Goal: Task Accomplishment & Management: Manage account settings

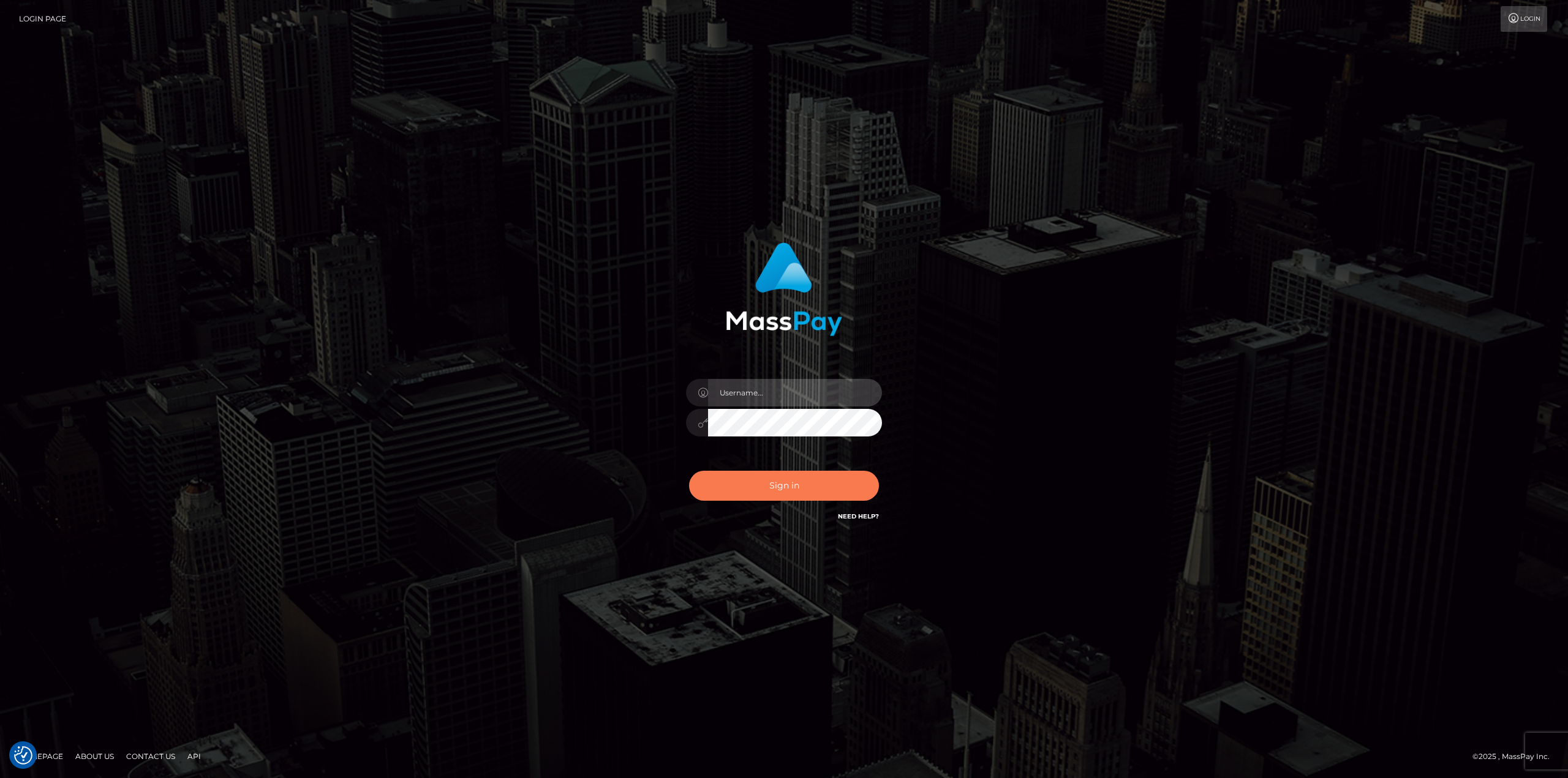
type input "klaudette.ace"
click at [775, 486] on button "Sign in" at bounding box center [784, 486] width 190 height 30
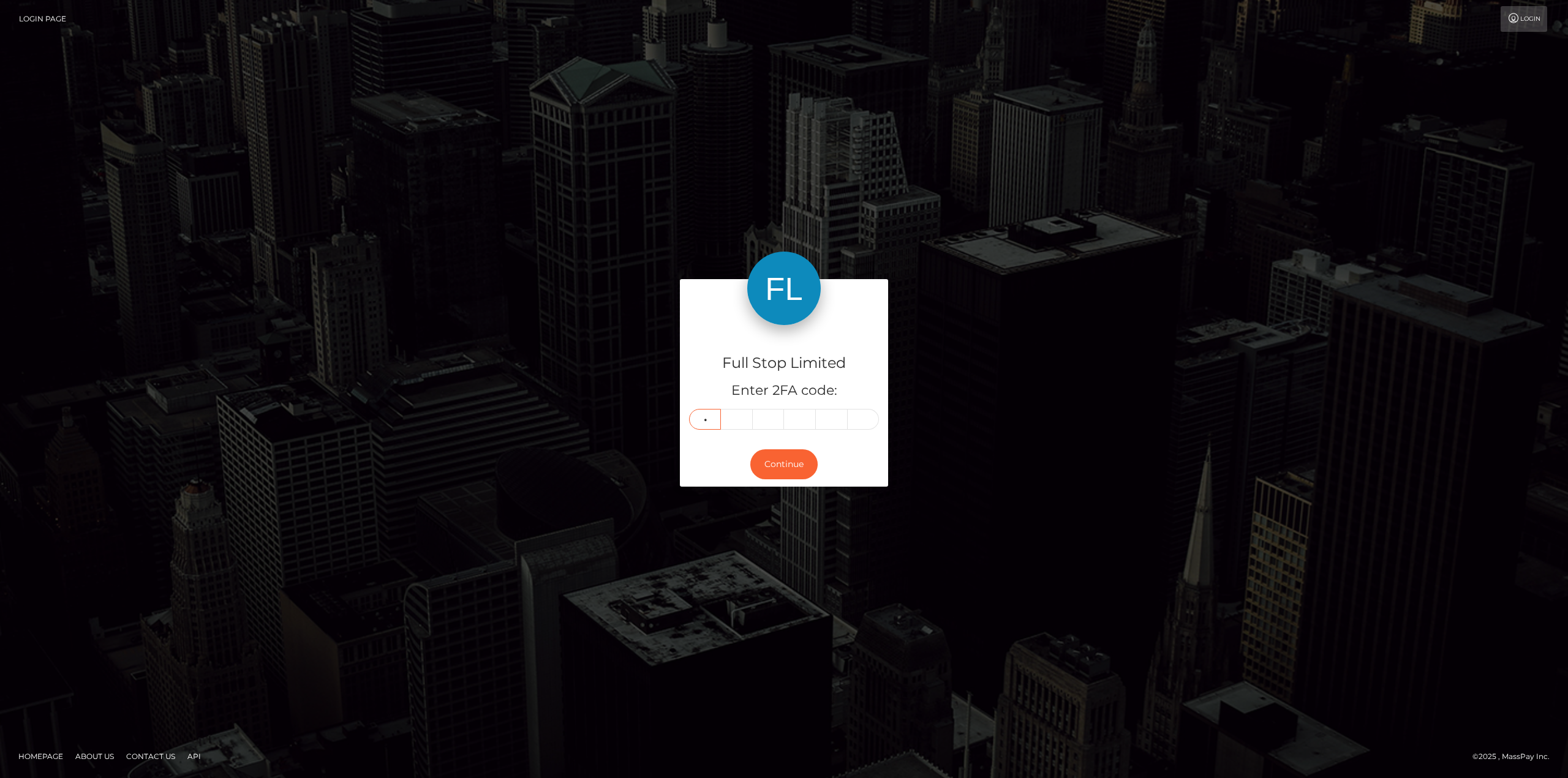
type input "1"
type input "5"
type input "2"
type input "5"
type input "9"
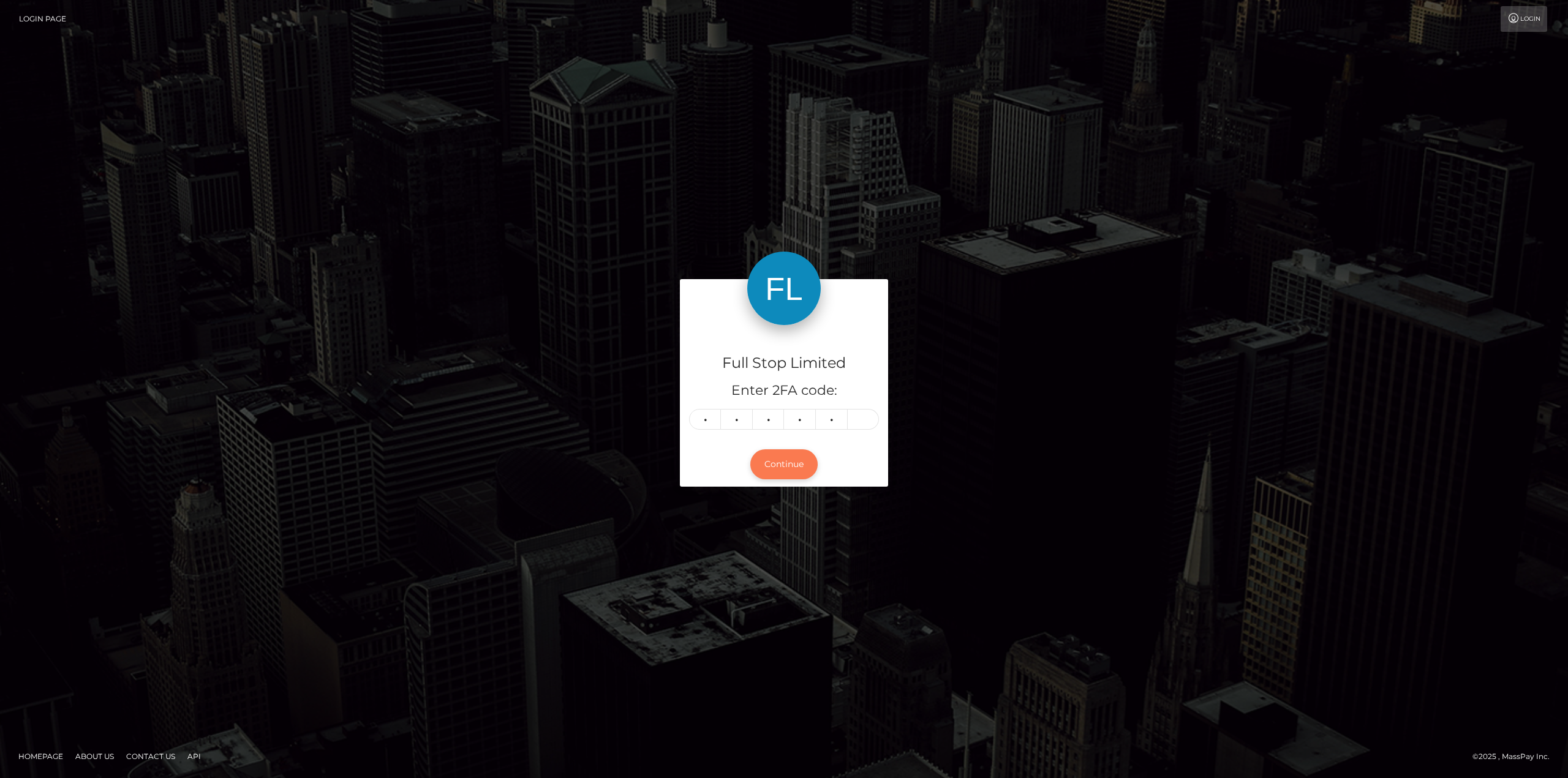
click at [793, 461] on button "Continue" at bounding box center [784, 464] width 67 height 30
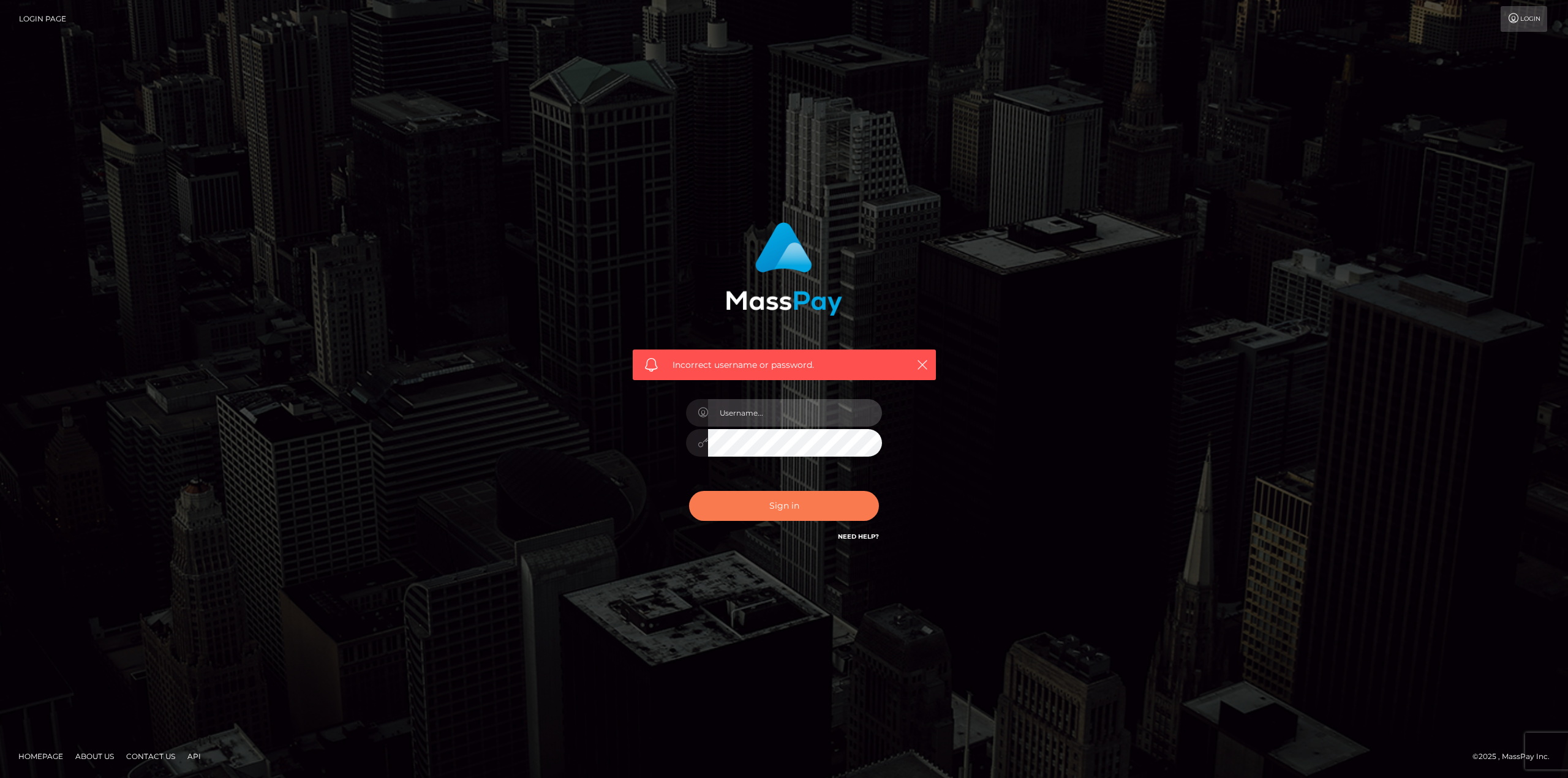
type input "klaudette.ace"
click at [812, 513] on button "Sign in" at bounding box center [784, 505] width 190 height 30
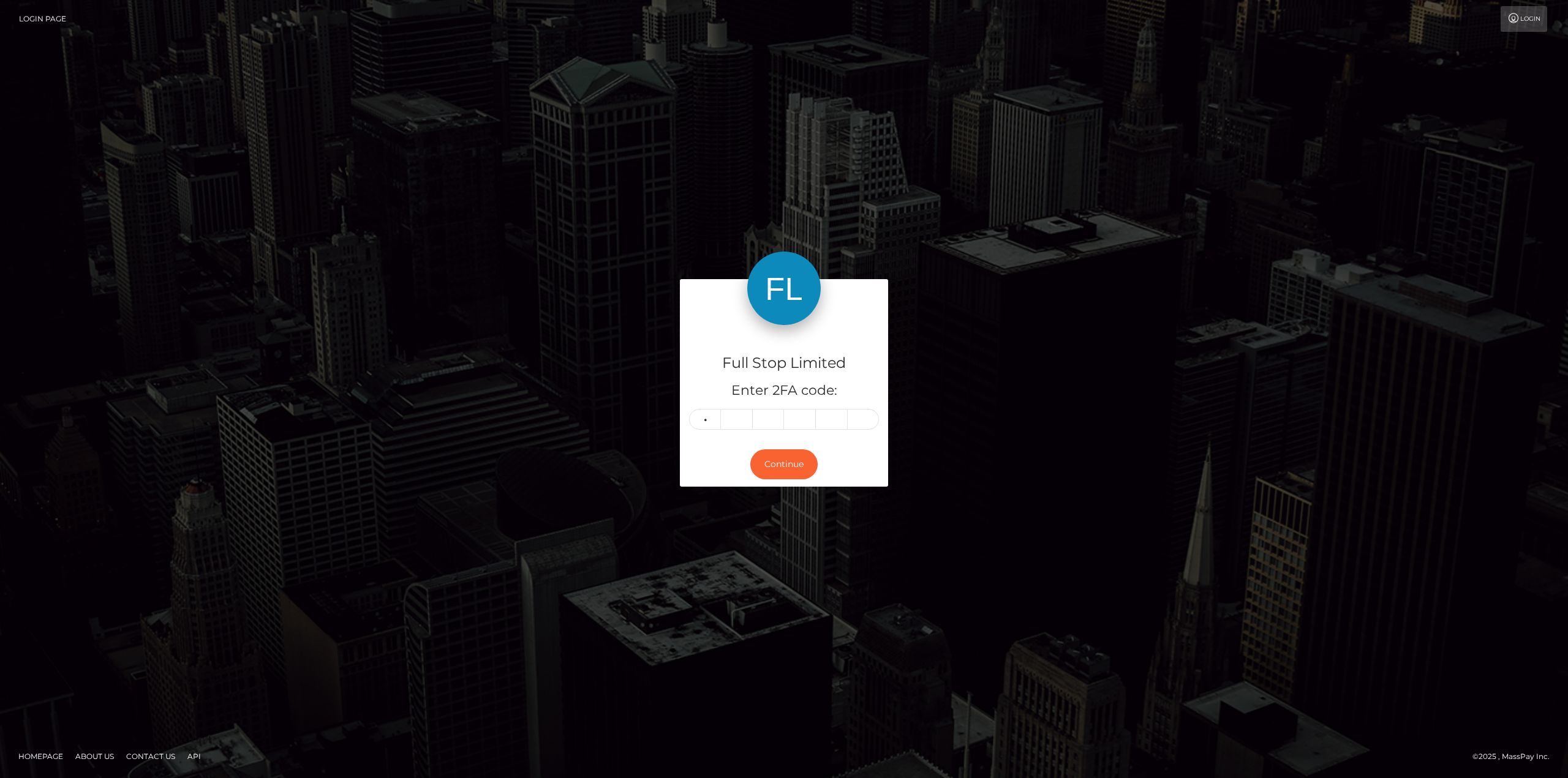
type input "1"
type input "5"
type input "9"
type input "2"
type input "5"
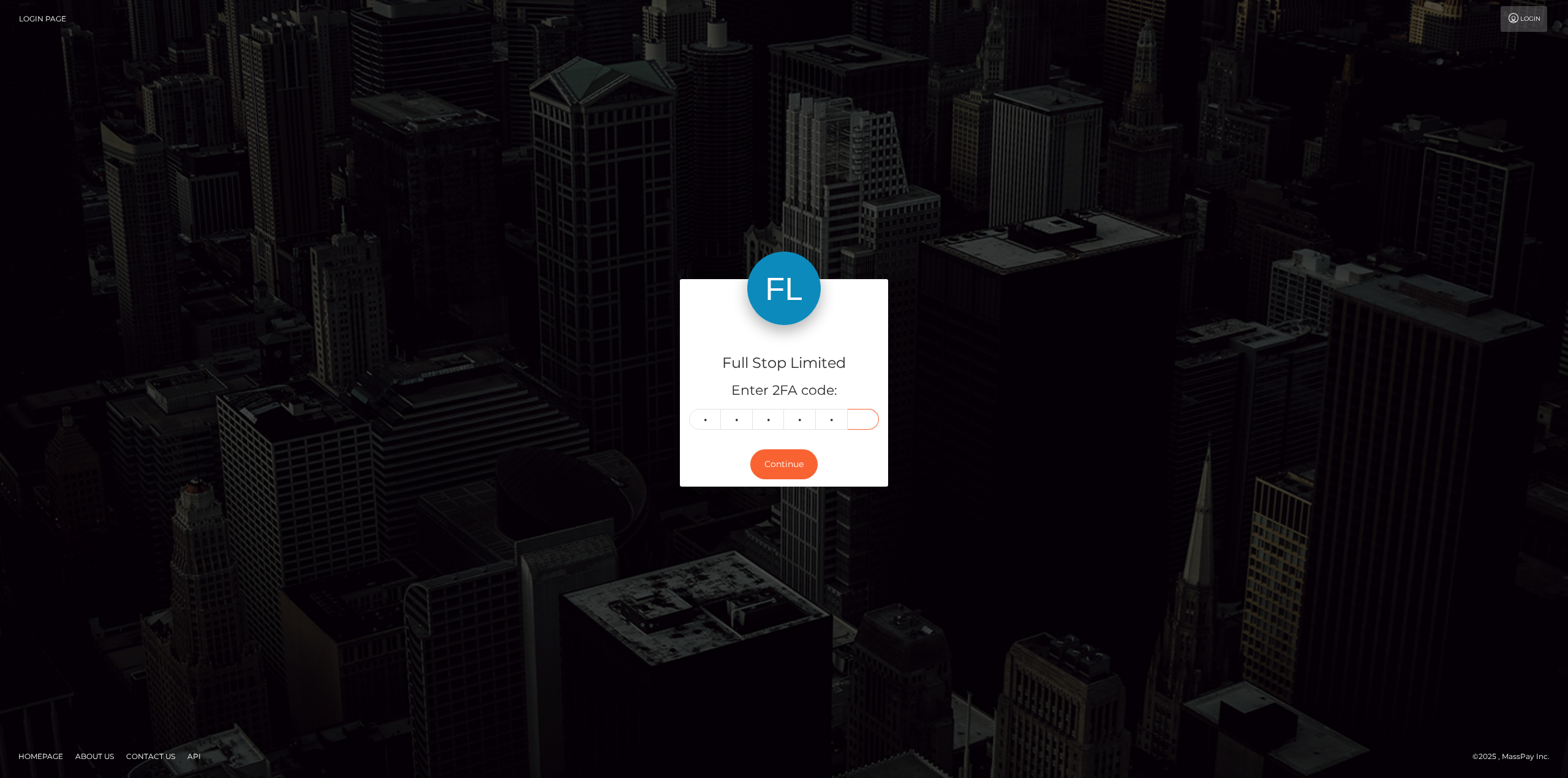
type input "9"
